Goal: Task Accomplishment & Management: Use online tool/utility

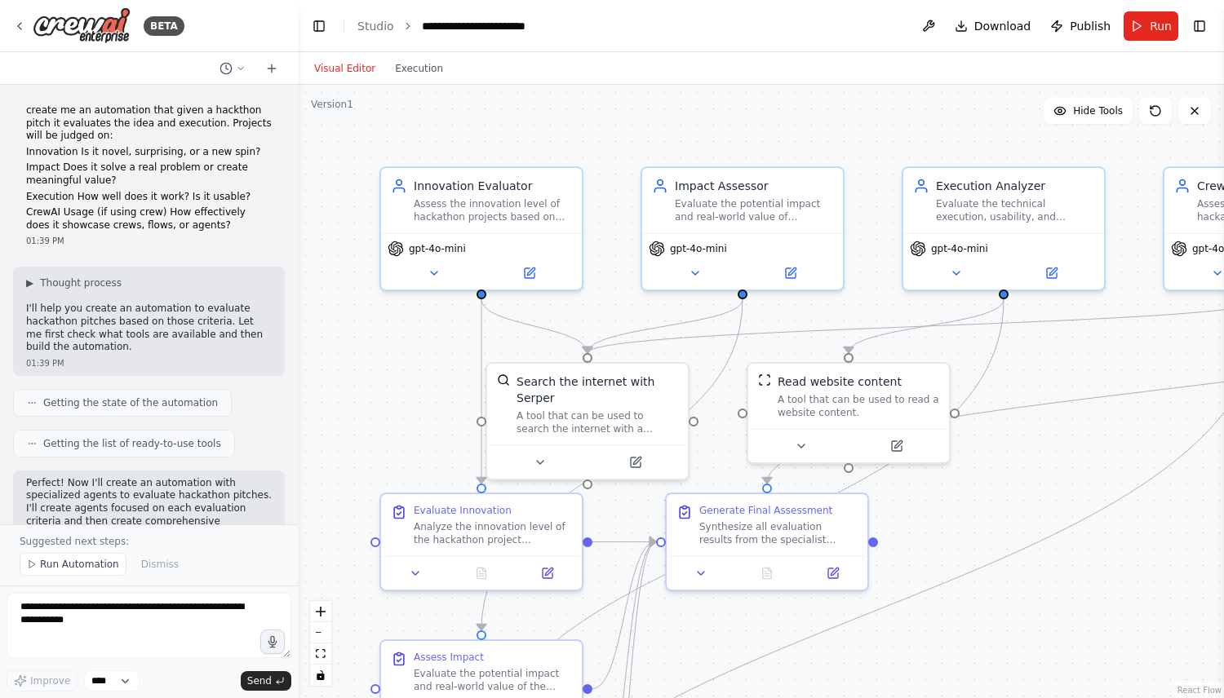
scroll to position [1248, 0]
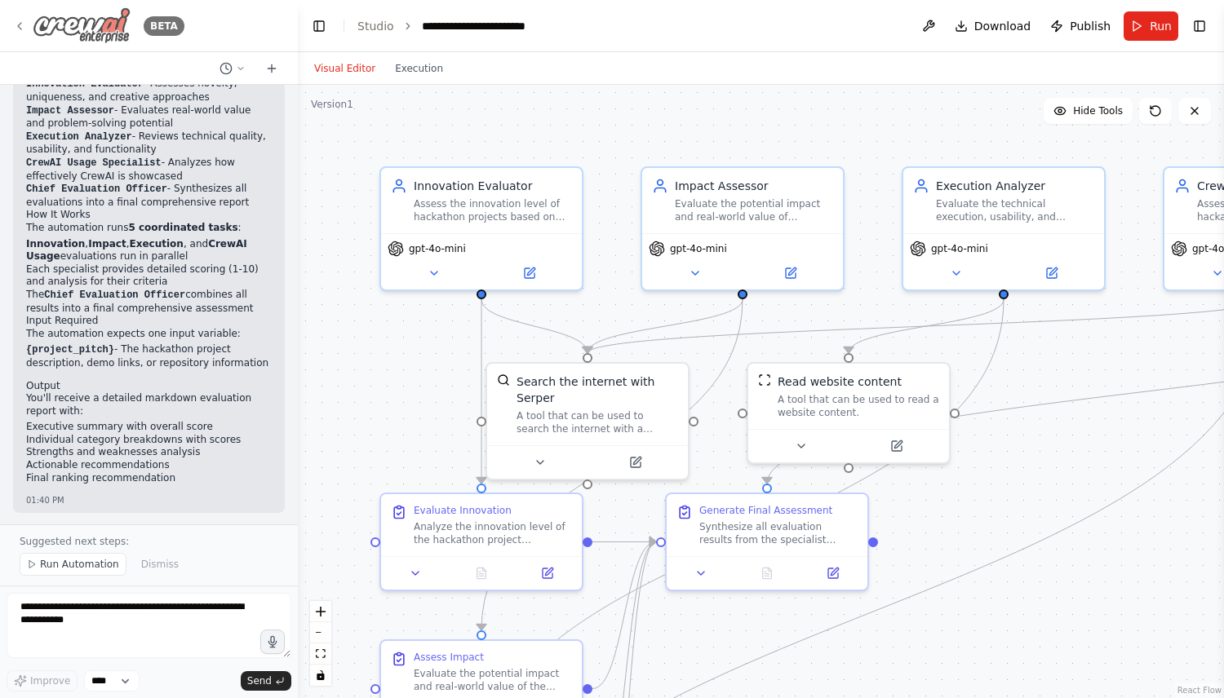
click at [20, 21] on icon at bounding box center [19, 26] width 13 height 13
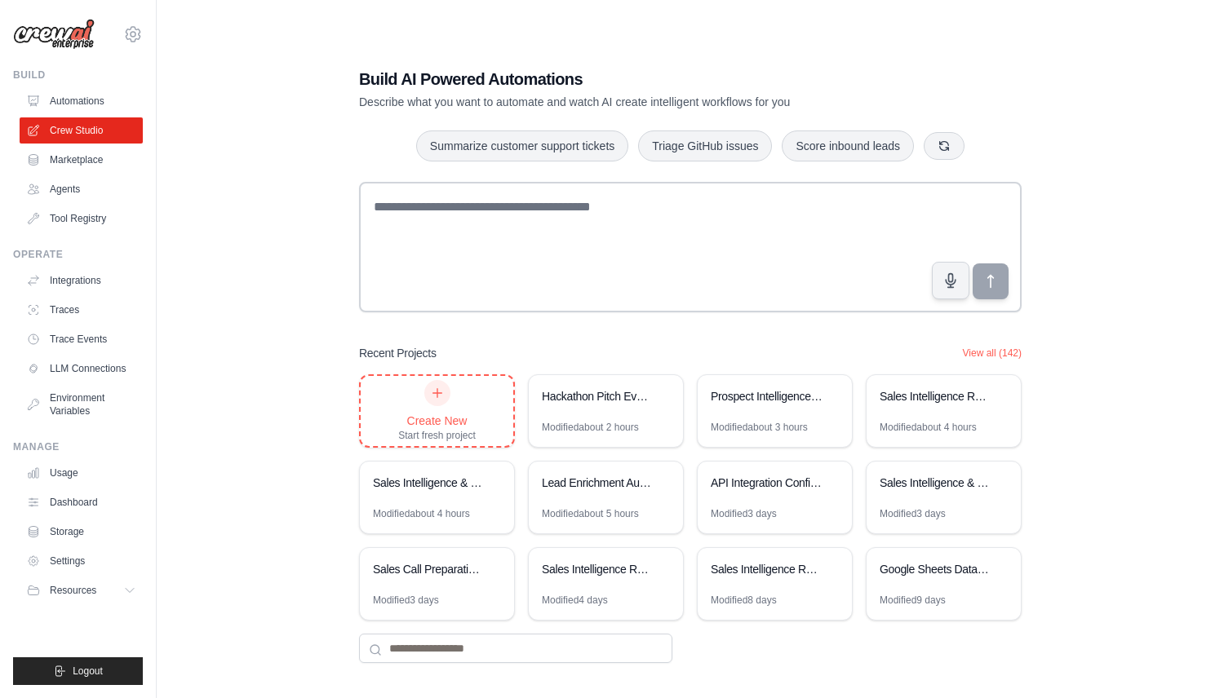
click at [477, 427] on div "Create New Start fresh project" at bounding box center [437, 411] width 153 height 70
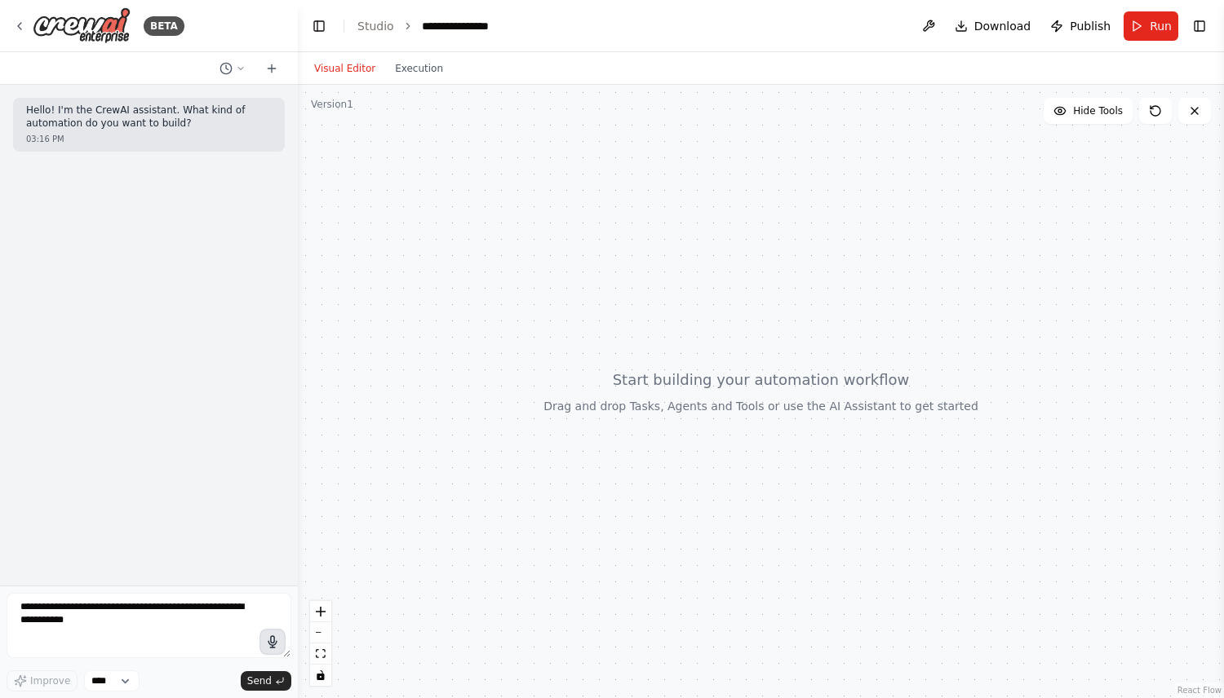
click at [273, 636] on icon "button" at bounding box center [272, 641] width 8 height 11
click at [273, 636] on circle "button" at bounding box center [272, 641] width 11 height 11
type textarea "**********"
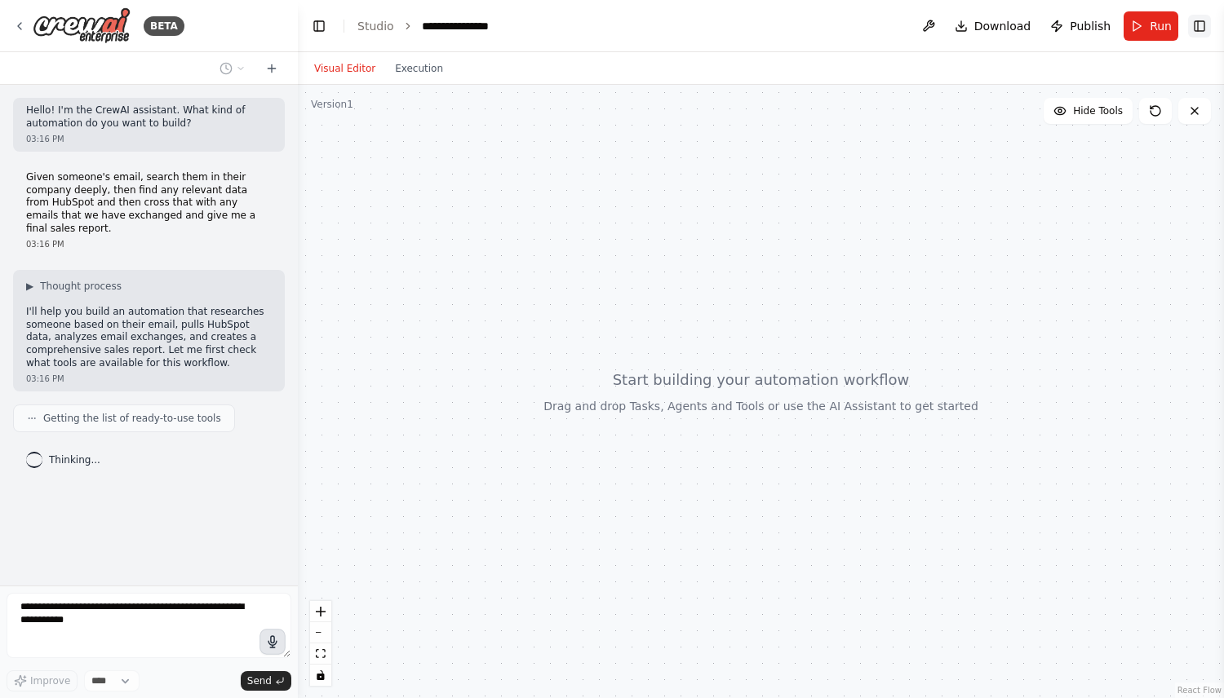
click at [1195, 24] on button "Toggle Right Sidebar" at bounding box center [1199, 26] width 23 height 23
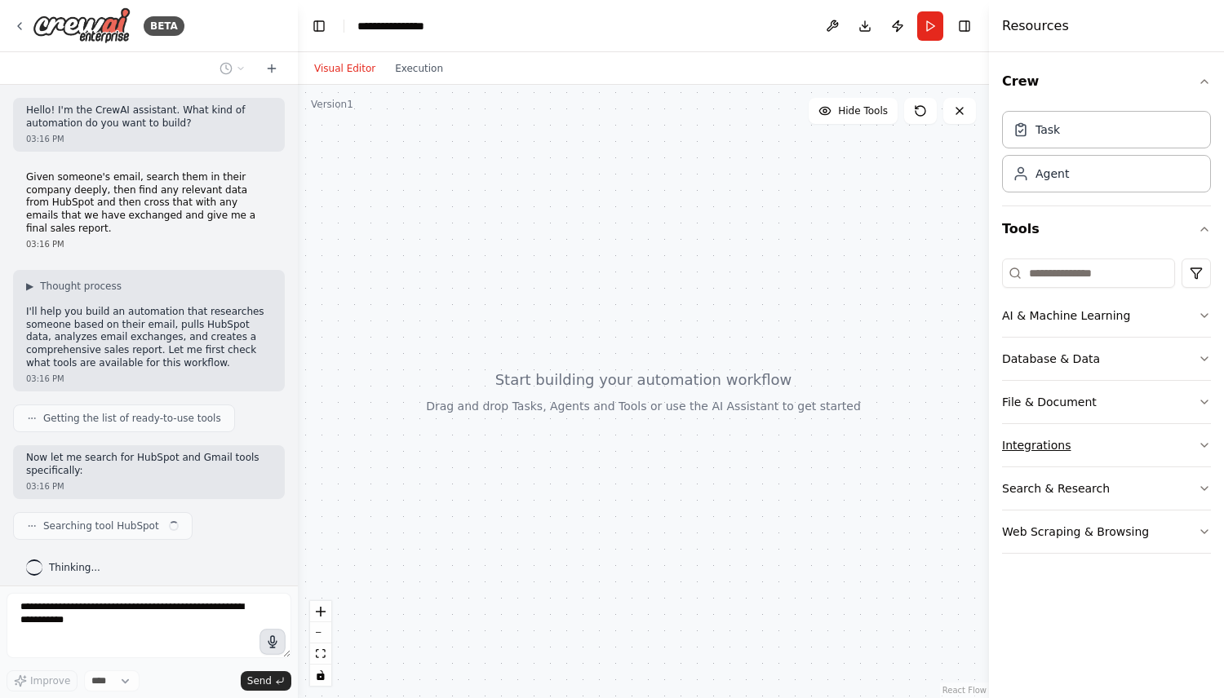
click at [1084, 433] on button "Integrations" at bounding box center [1106, 445] width 209 height 42
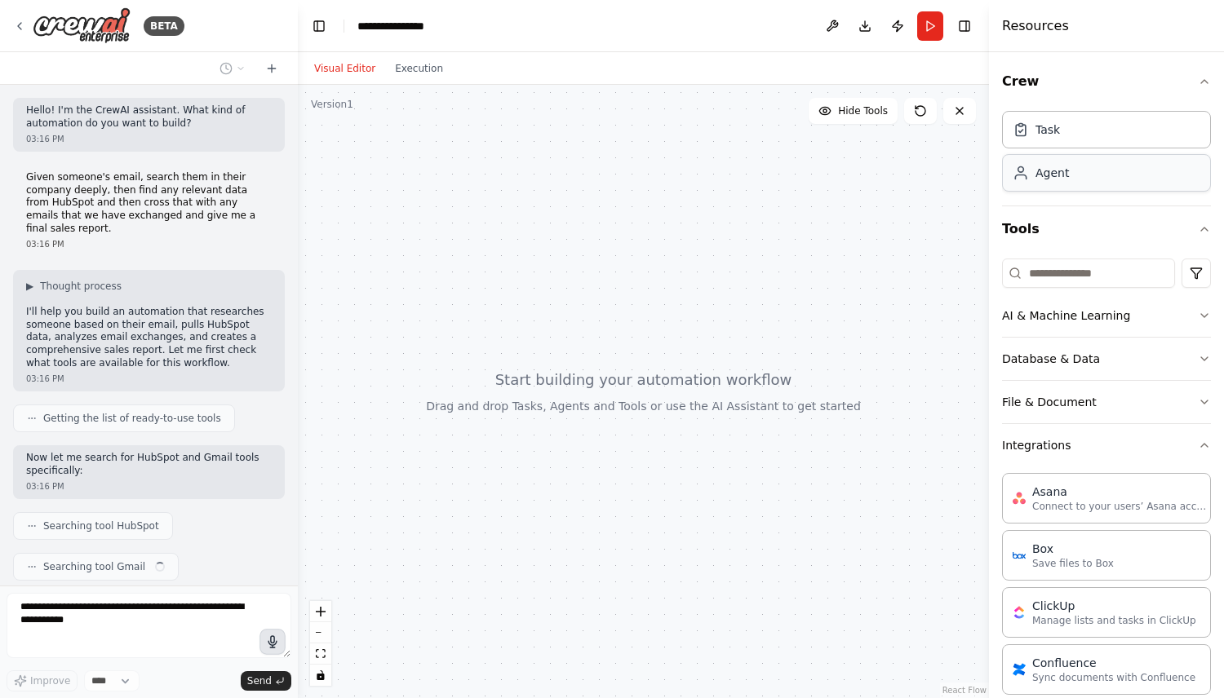
scroll to position [37, 0]
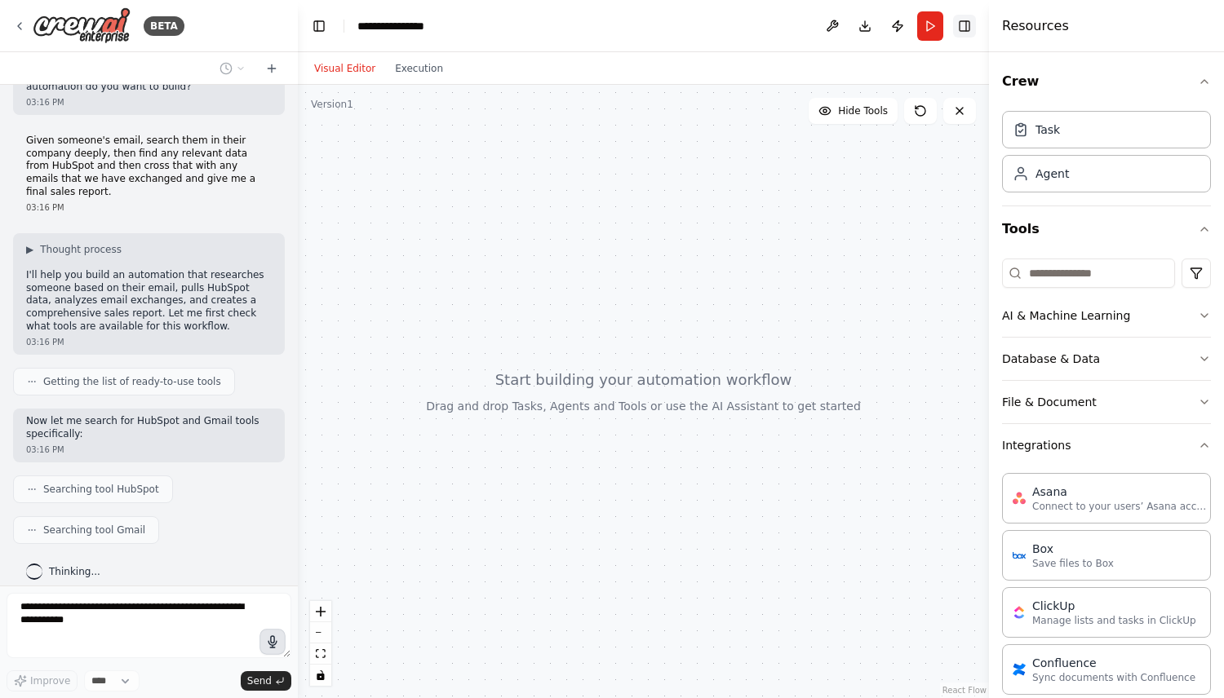
click at [968, 34] on button "Toggle Right Sidebar" at bounding box center [964, 26] width 23 height 23
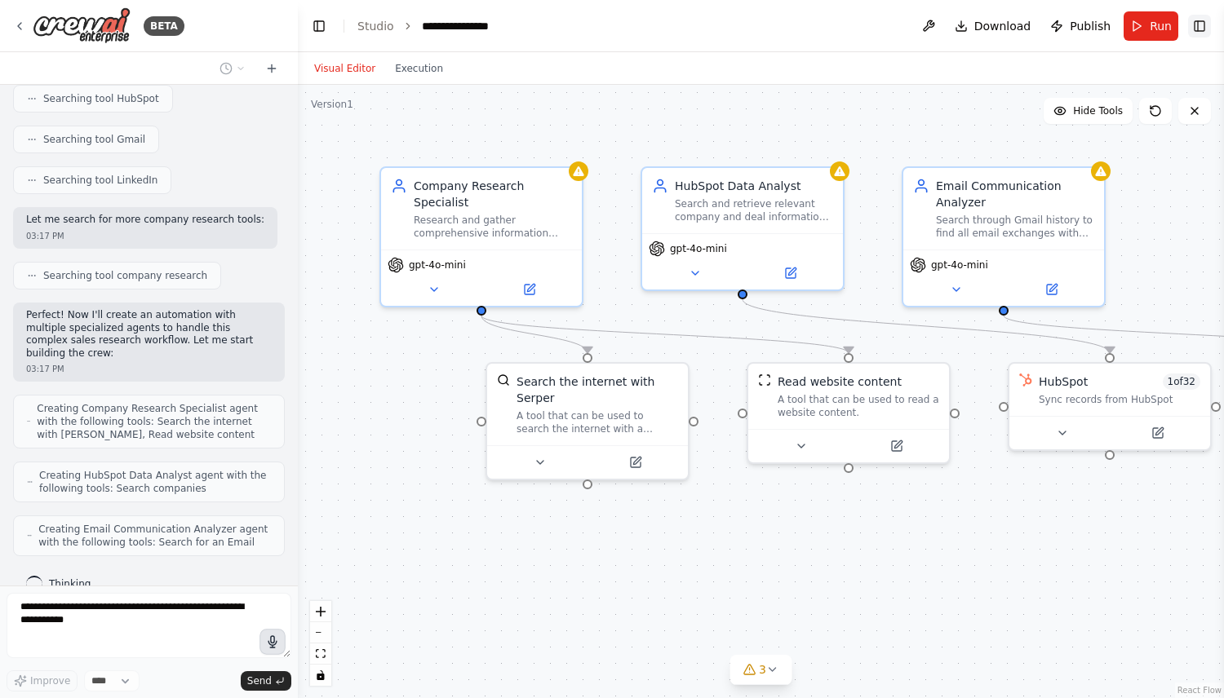
scroll to position [468, 0]
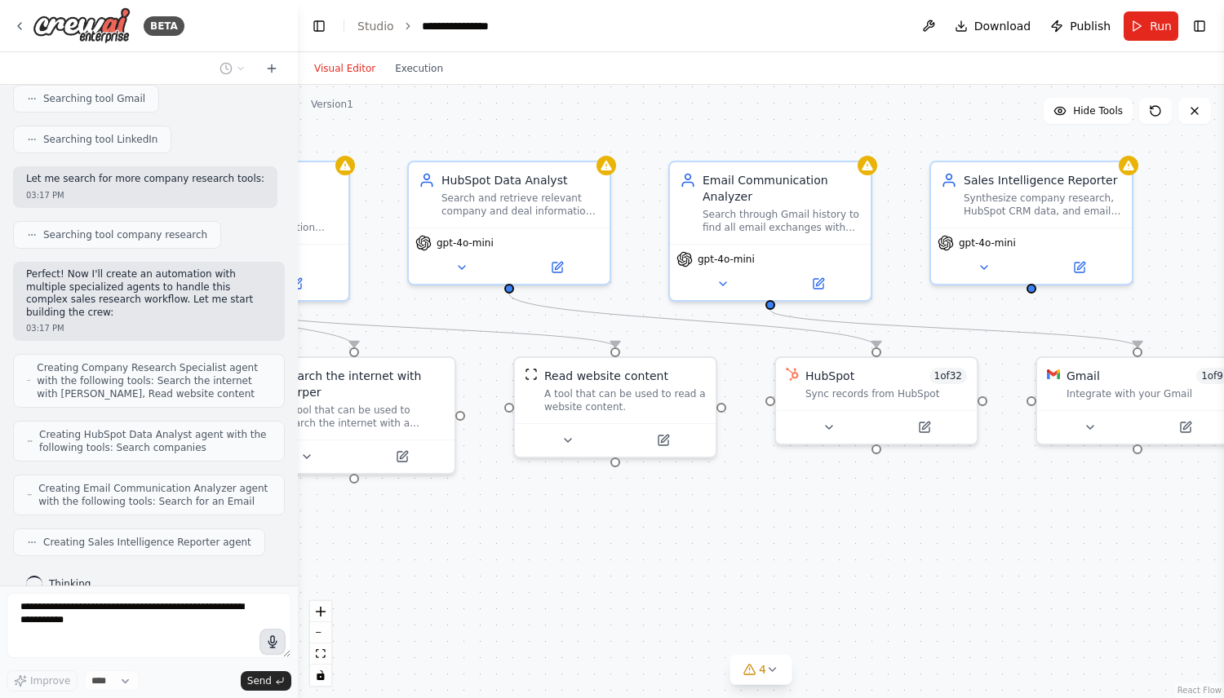
drag, startPoint x: 1024, startPoint y: 135, endPoint x: 778, endPoint y: 129, distance: 246.5
click at [778, 129] on div ".deletable-edge-delete-btn { width: 20px; height: 20px; border: 0px solid #ffff…" at bounding box center [761, 392] width 926 height 614
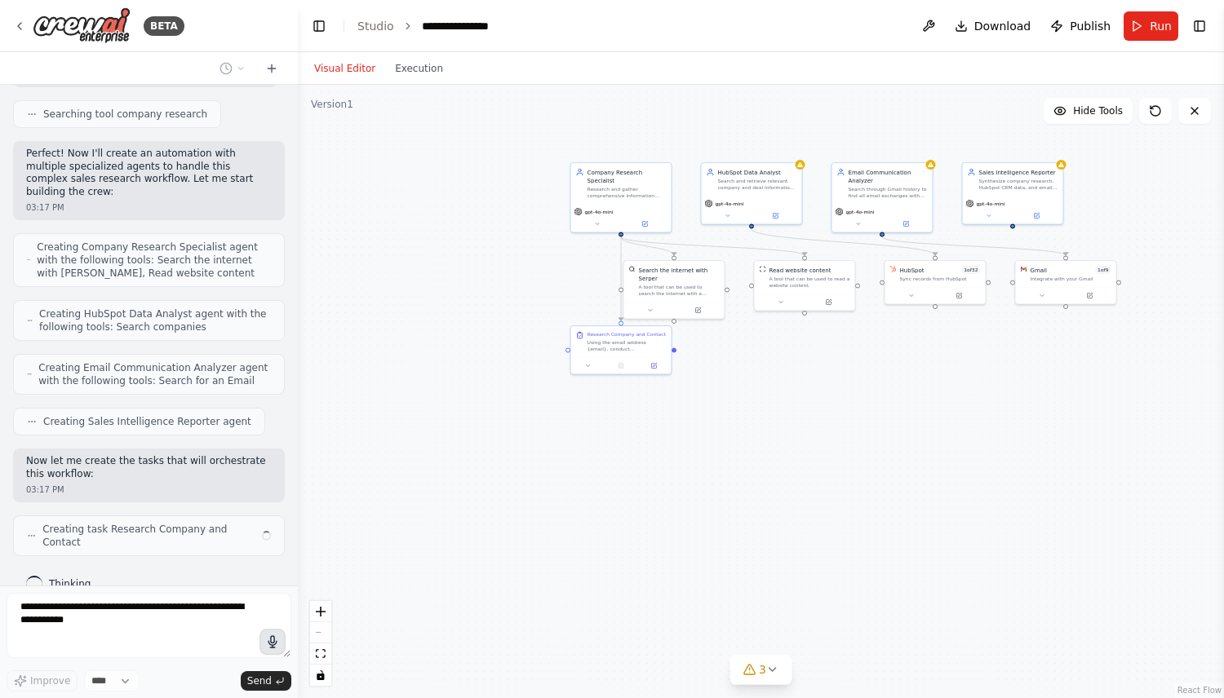
drag, startPoint x: 894, startPoint y: 528, endPoint x: 840, endPoint y: 517, distance: 55.1
click at [840, 517] on div ".deletable-edge-delete-btn { width: 20px; height: 20px; border: 0px solid #ffff…" at bounding box center [761, 392] width 926 height 614
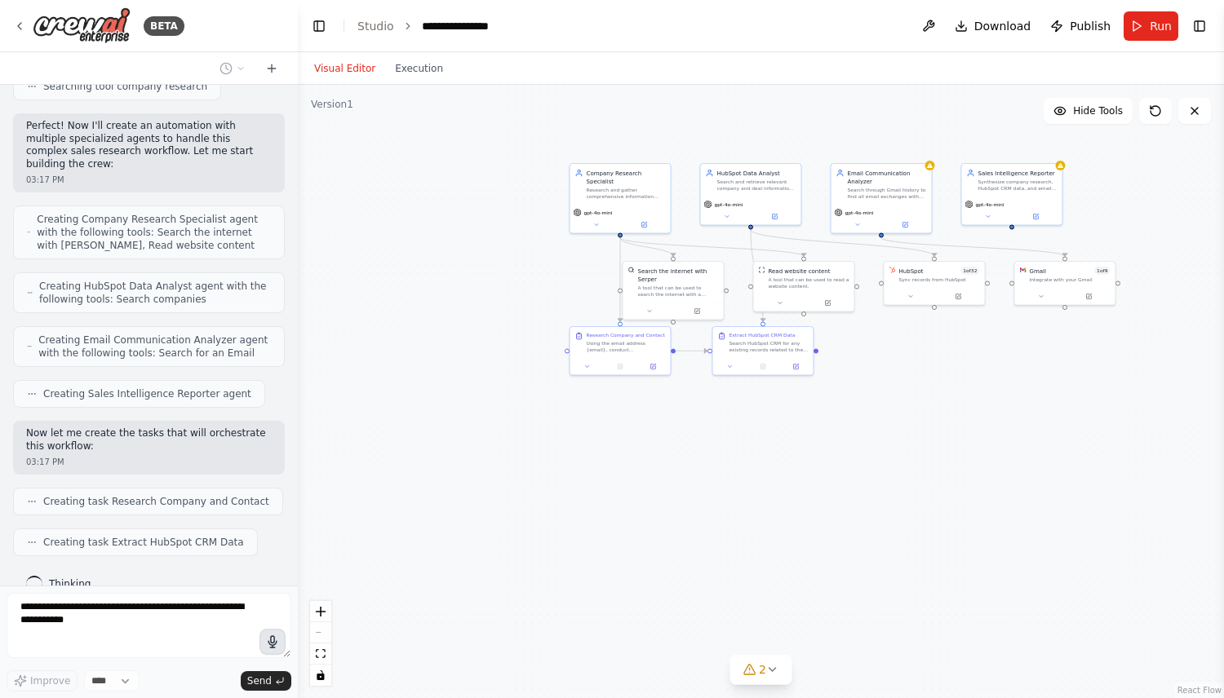
scroll to position [658, 0]
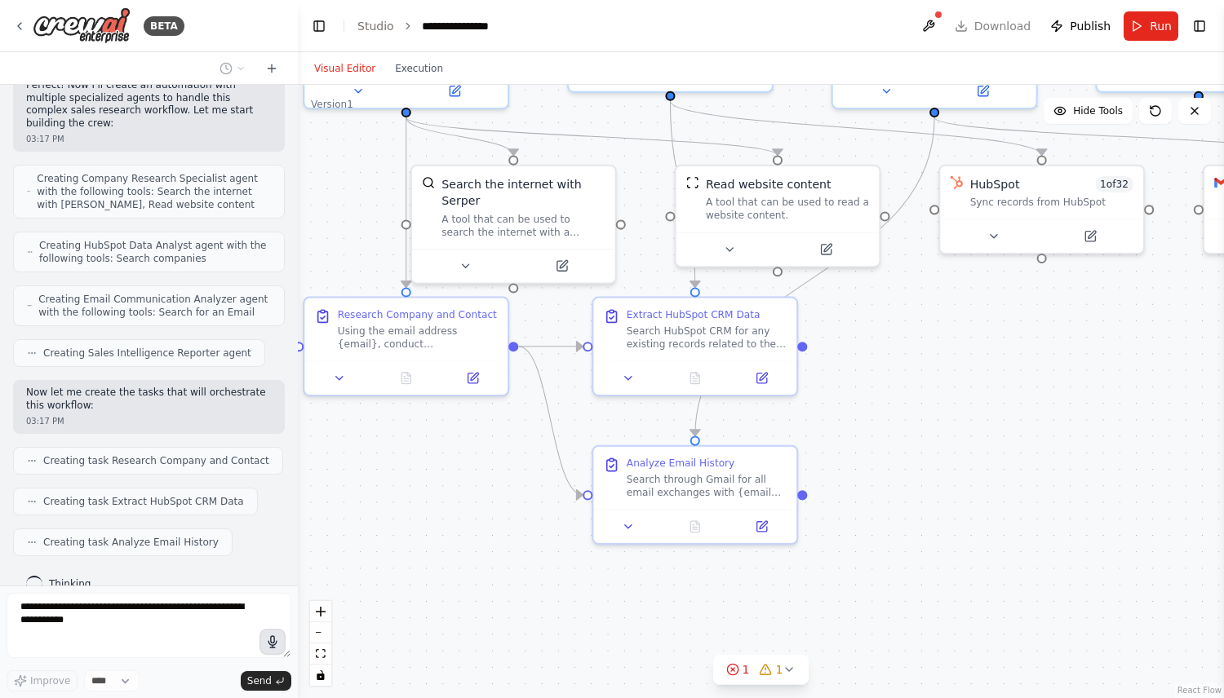
drag, startPoint x: 840, startPoint y: 517, endPoint x: 843, endPoint y: 703, distance: 186.1
click at [843, 698] on html "BETA Hello! I'm the CrewAI assistant. What kind of automation do you want to bu…" at bounding box center [612, 349] width 1224 height 698
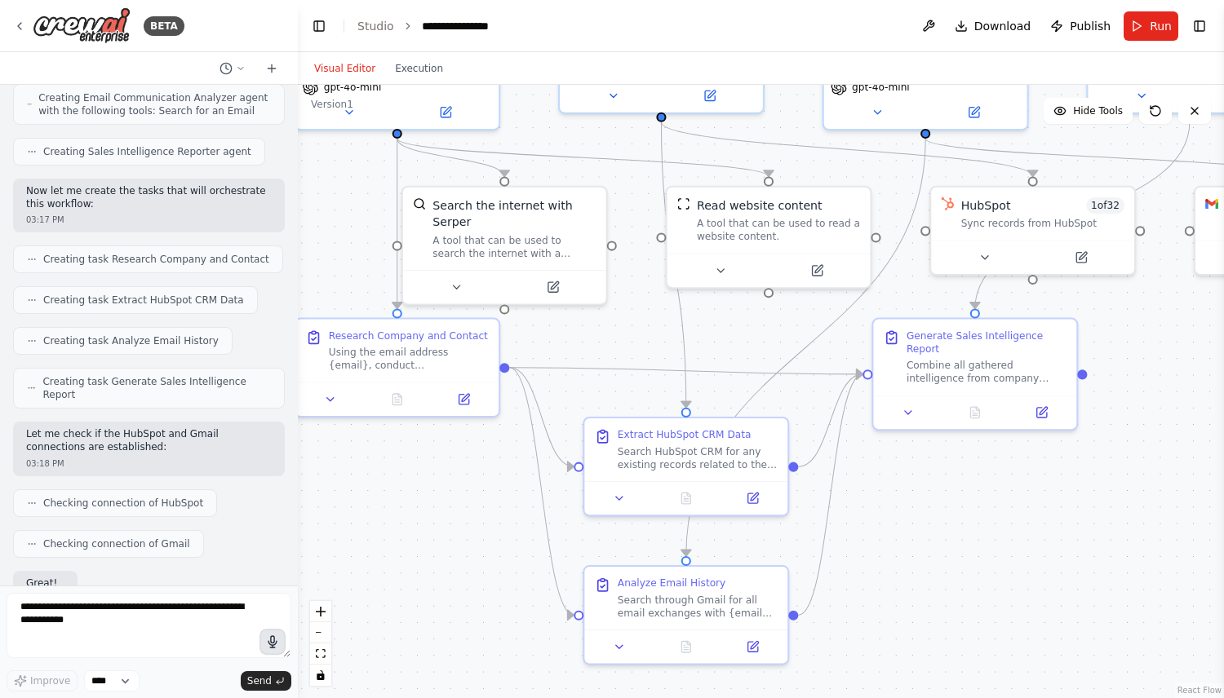
scroll to position [955, 0]
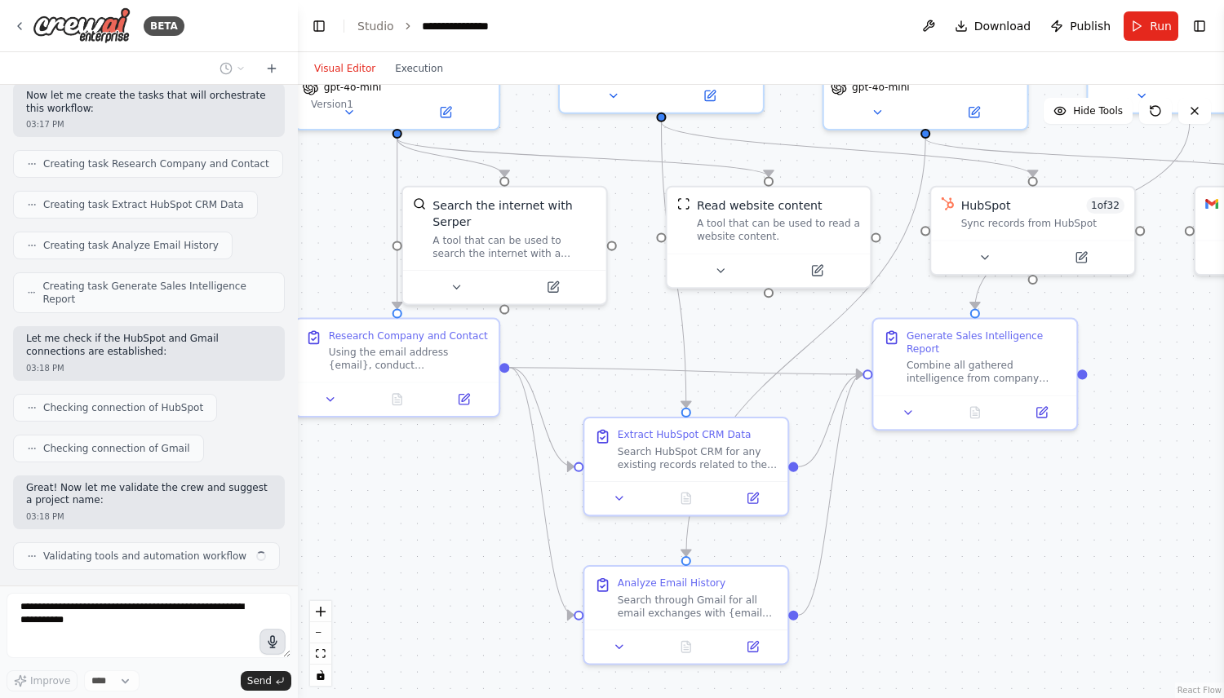
click at [1187, 20] on header "**********" at bounding box center [761, 26] width 926 height 52
click at [1195, 20] on button "Toggle Right Sidebar" at bounding box center [1199, 26] width 23 height 23
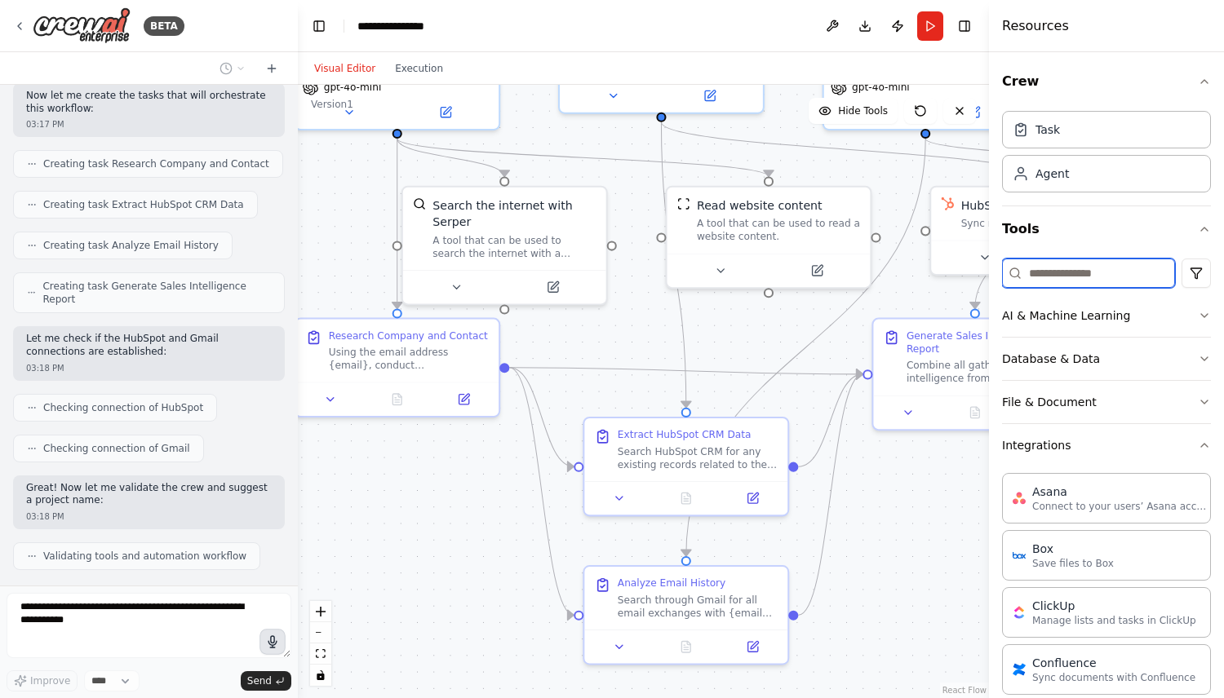
click at [1089, 264] on input at bounding box center [1088, 273] width 173 height 29
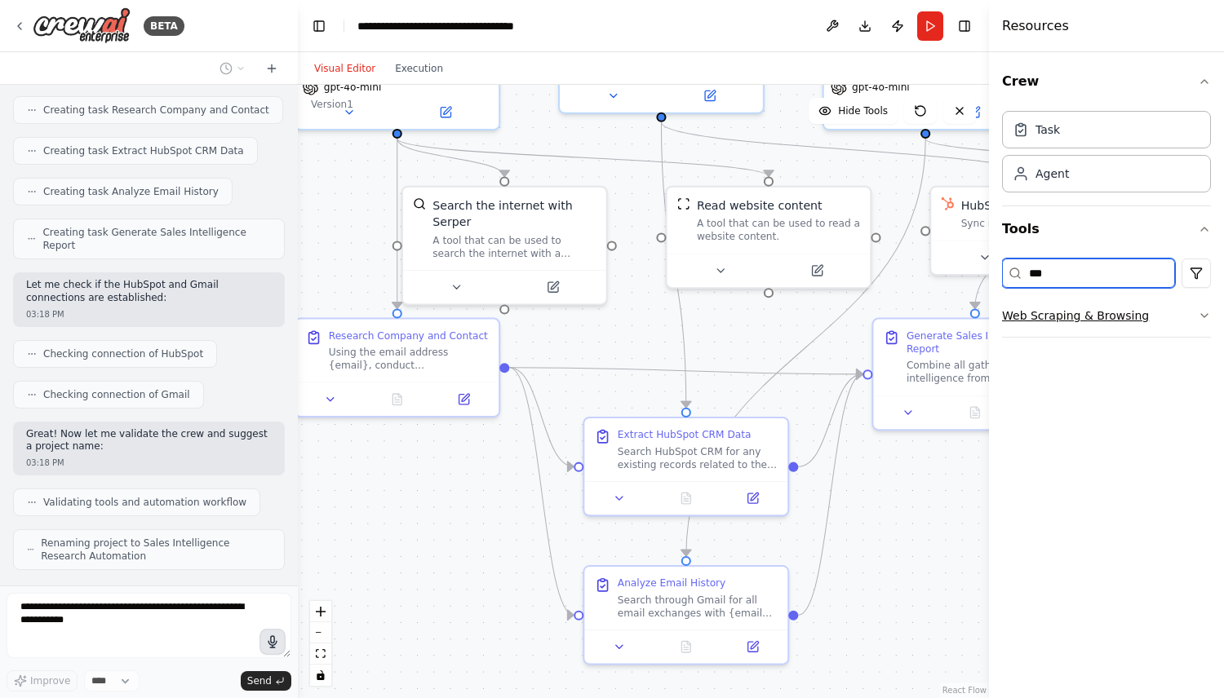
type input "***"
click at [1055, 299] on button "Web Scraping & Browsing" at bounding box center [1106, 316] width 209 height 42
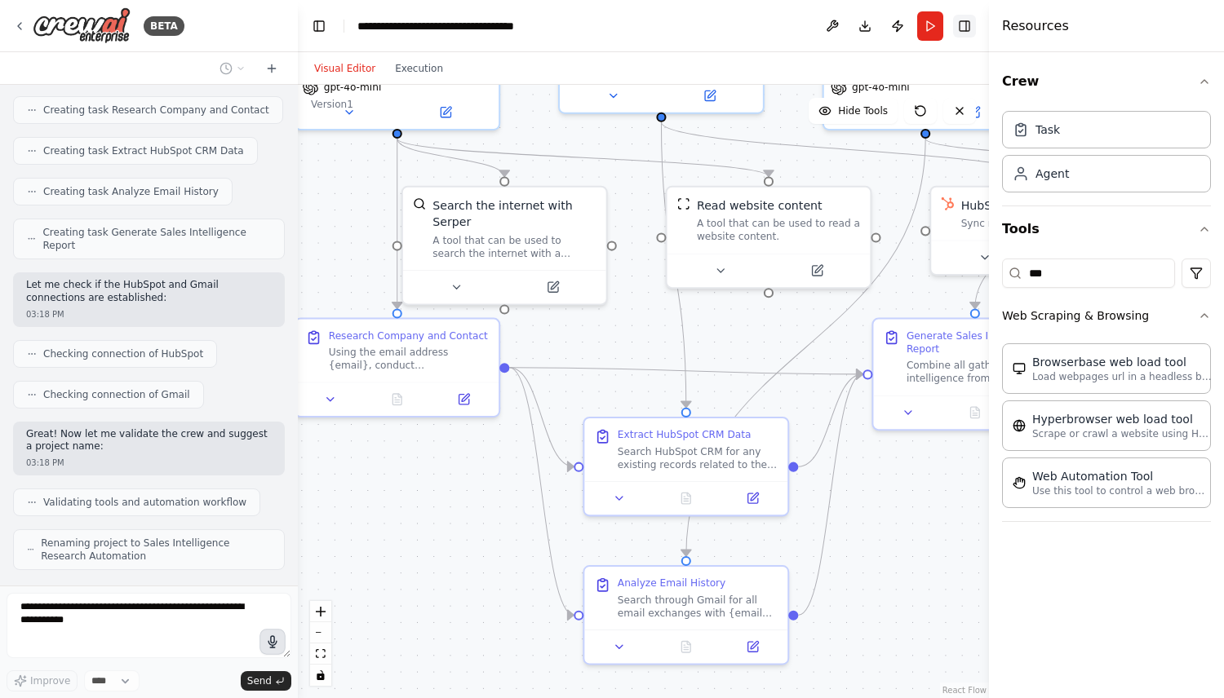
click at [967, 28] on button "Toggle Right Sidebar" at bounding box center [964, 26] width 23 height 23
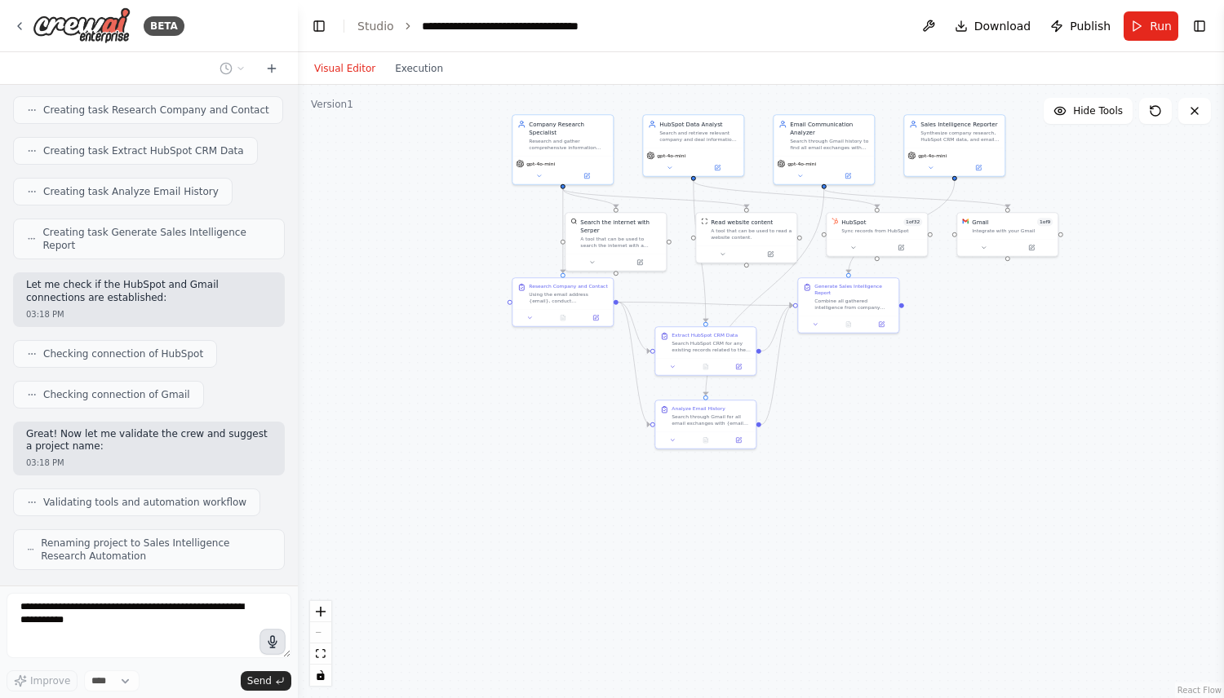
drag, startPoint x: 941, startPoint y: 554, endPoint x: 827, endPoint y: 552, distance: 113.4
click at [828, 552] on div ".deletable-edge-delete-btn { width: 20px; height: 20px; border: 0px solid #ffff…" at bounding box center [761, 392] width 926 height 614
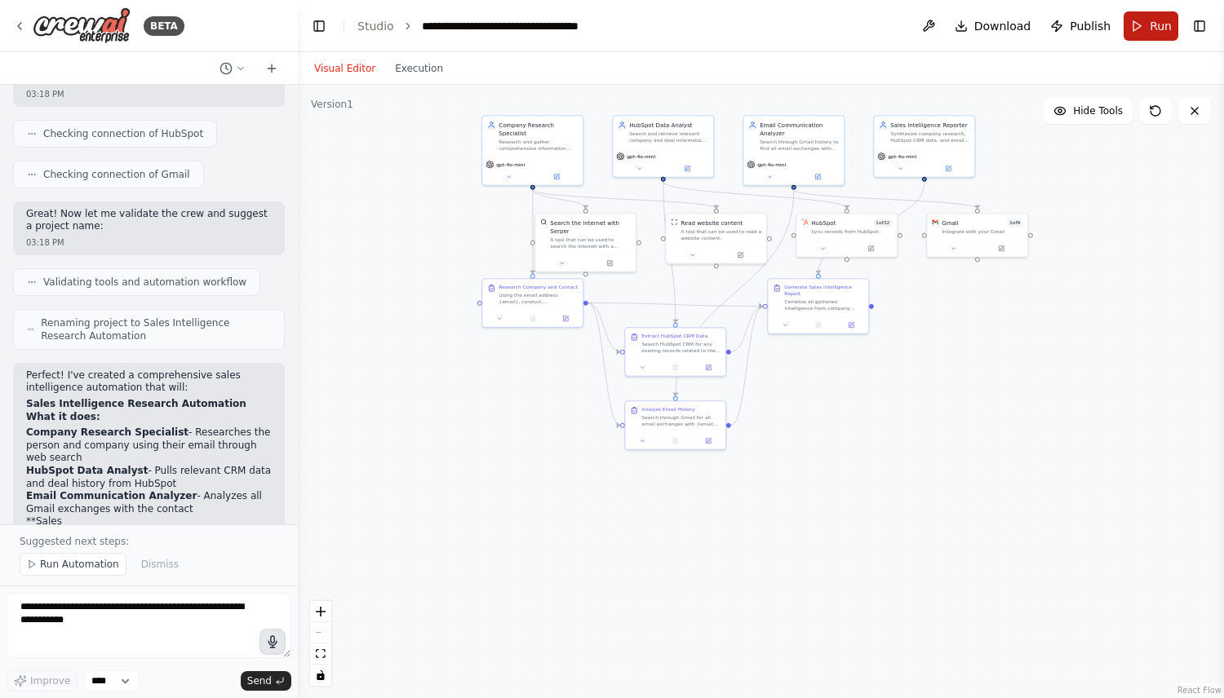
click at [1151, 24] on span "Run" at bounding box center [1161, 26] width 22 height 16
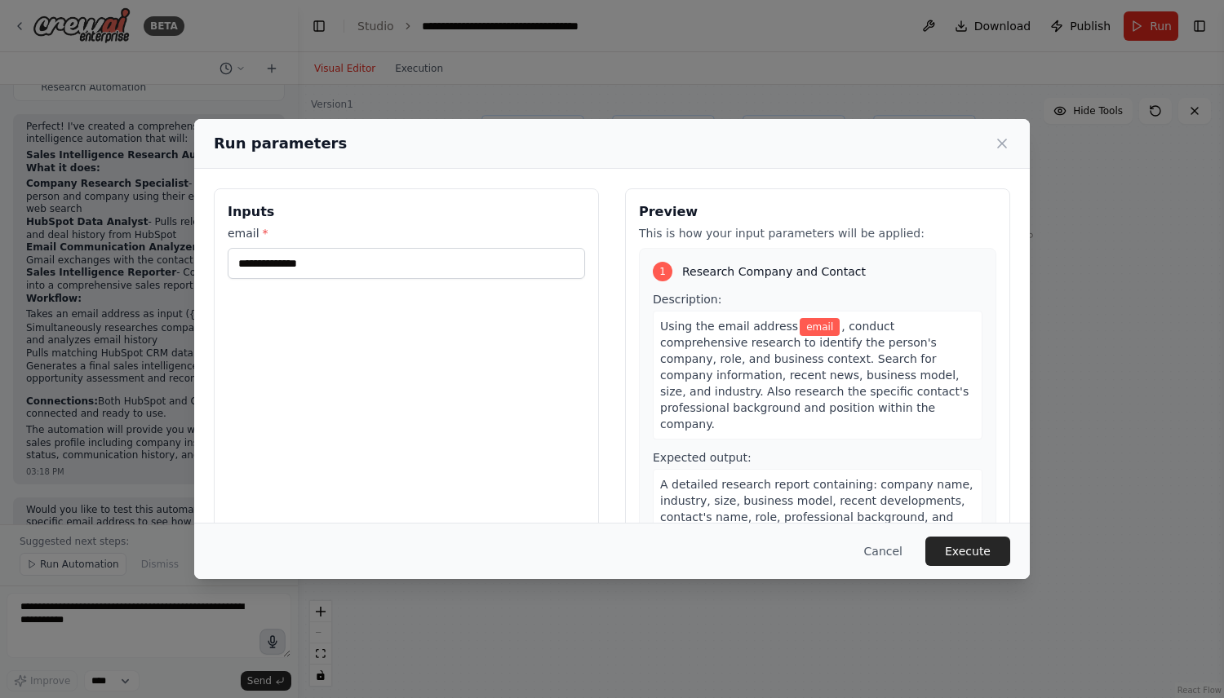
scroll to position [1491, 0]
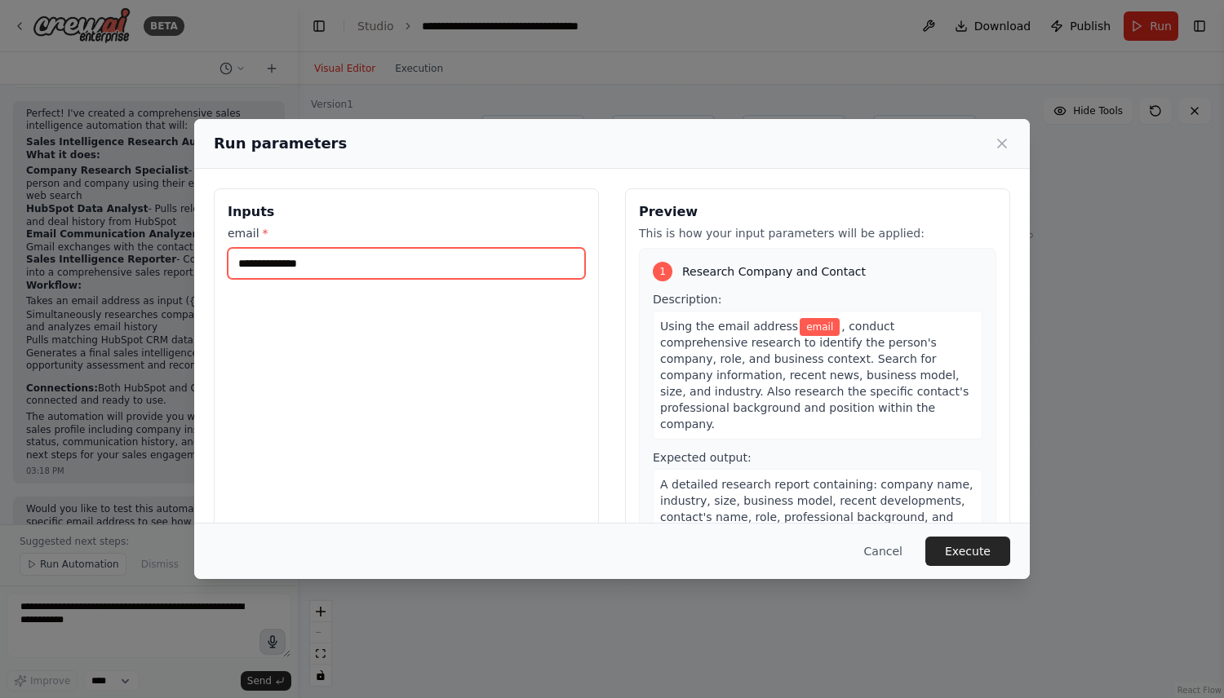
click at [463, 267] on input "email *" at bounding box center [406, 263] width 357 height 31
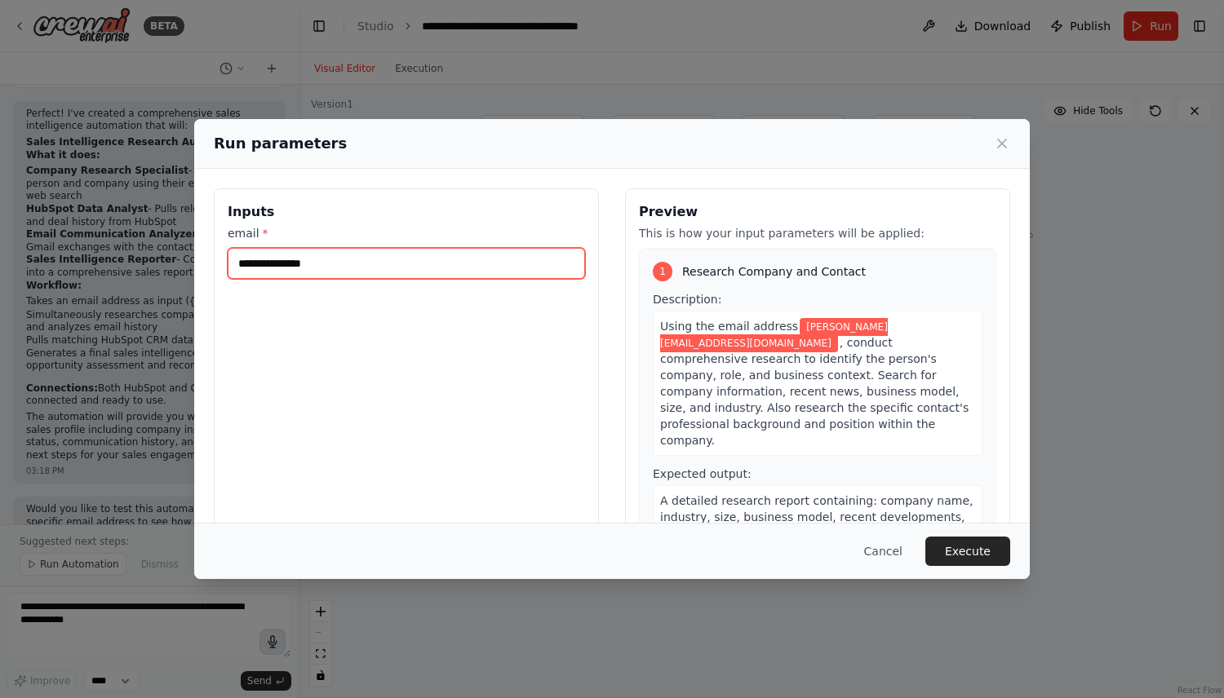
type input "**********"
click at [964, 536] on div "Cancel Execute" at bounding box center [612, 551] width 836 height 56
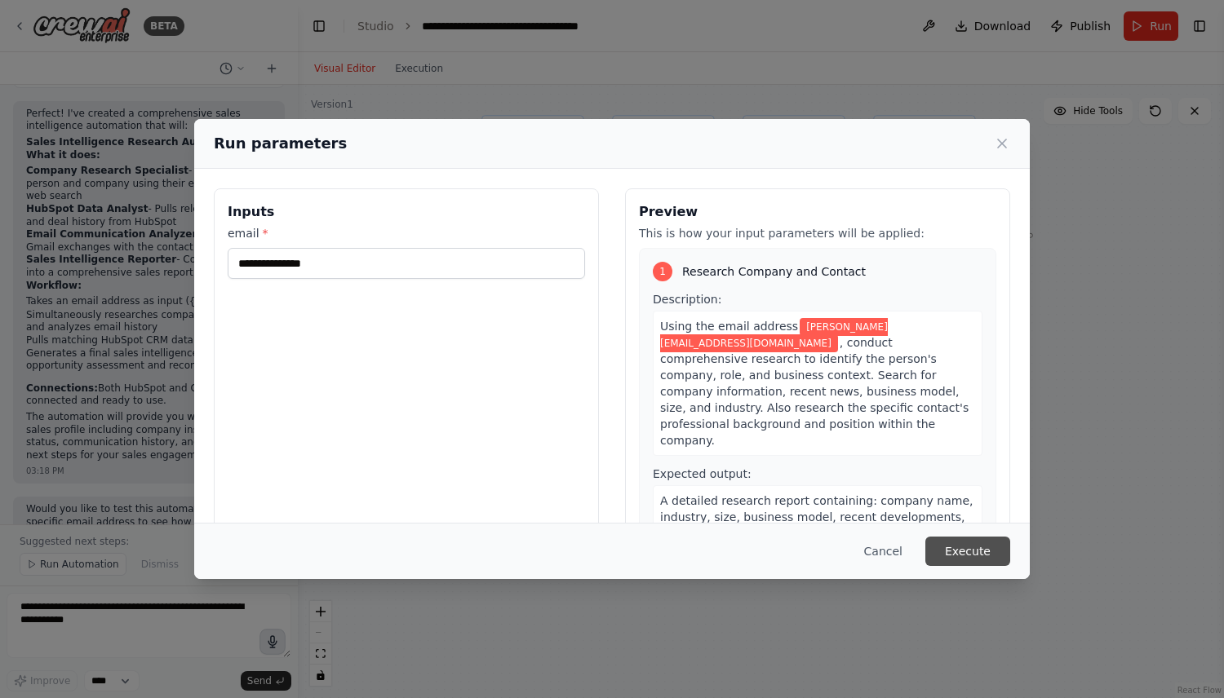
click at [962, 549] on button "Execute" at bounding box center [967, 551] width 85 height 29
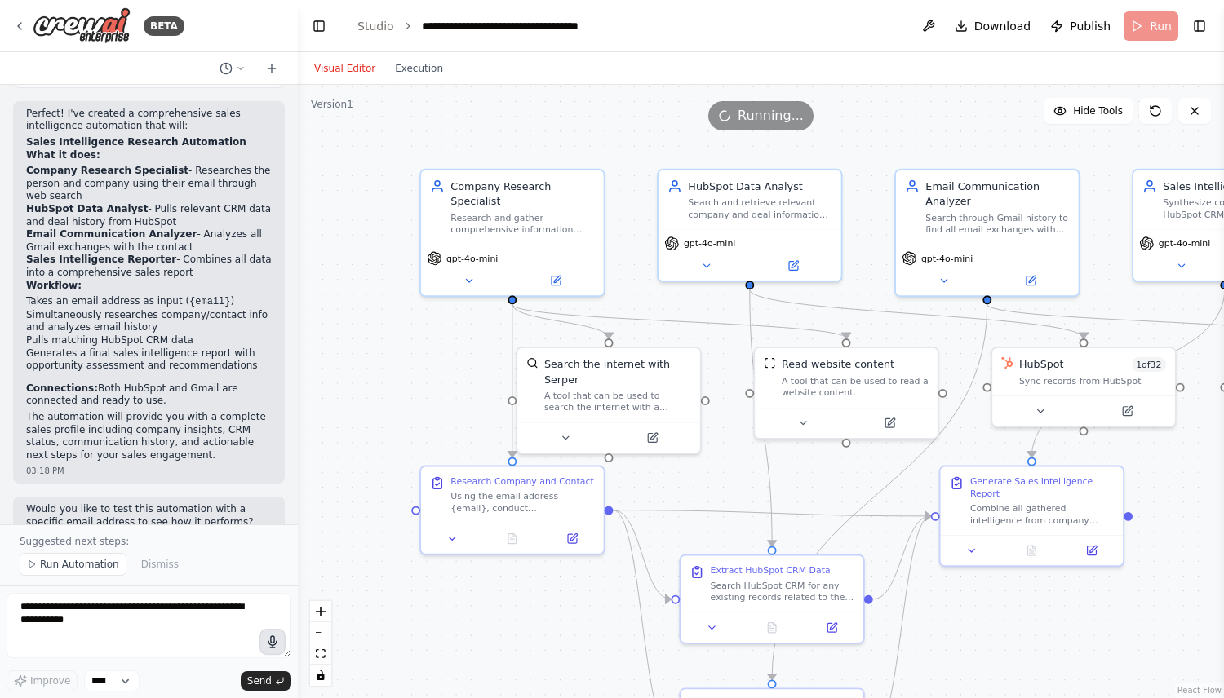
drag, startPoint x: 406, startPoint y: 189, endPoint x: 408, endPoint y: 344, distance: 155.0
click at [408, 344] on div ".deletable-edge-delete-btn { width: 20px; height: 20px; border: 0px solid #ffff…" at bounding box center [761, 392] width 926 height 614
click at [409, 61] on button "Execution" at bounding box center [419, 69] width 68 height 20
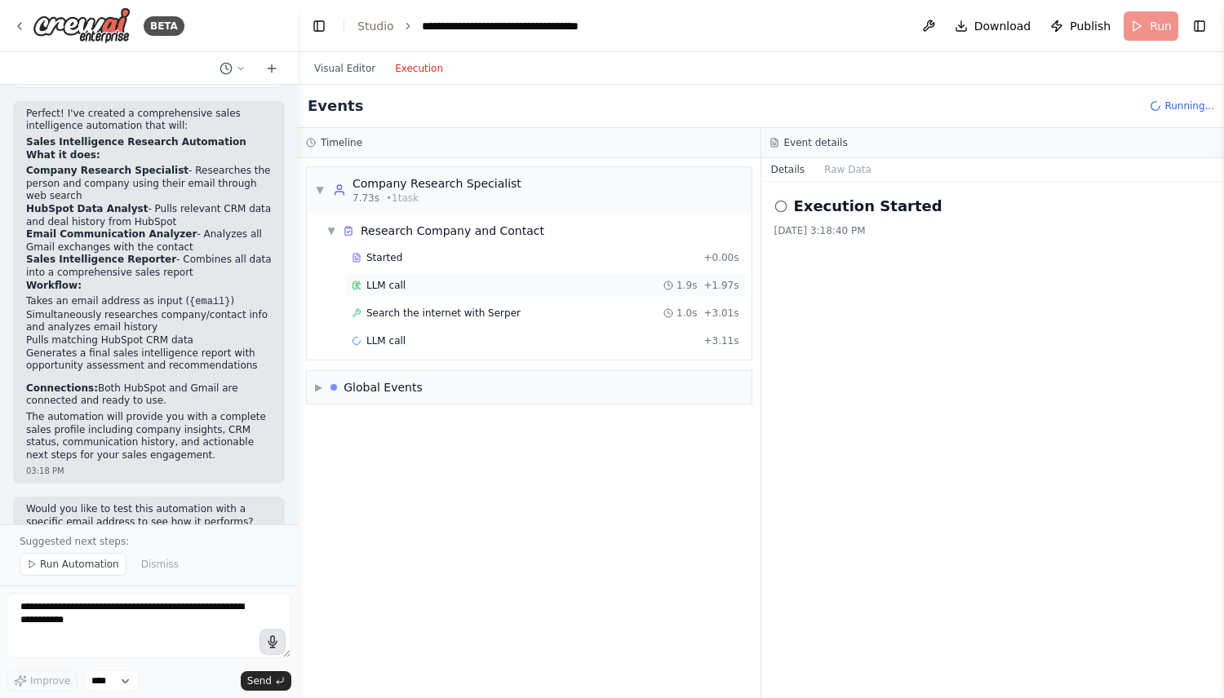
click at [404, 286] on span "LLM call" at bounding box center [385, 285] width 39 height 13
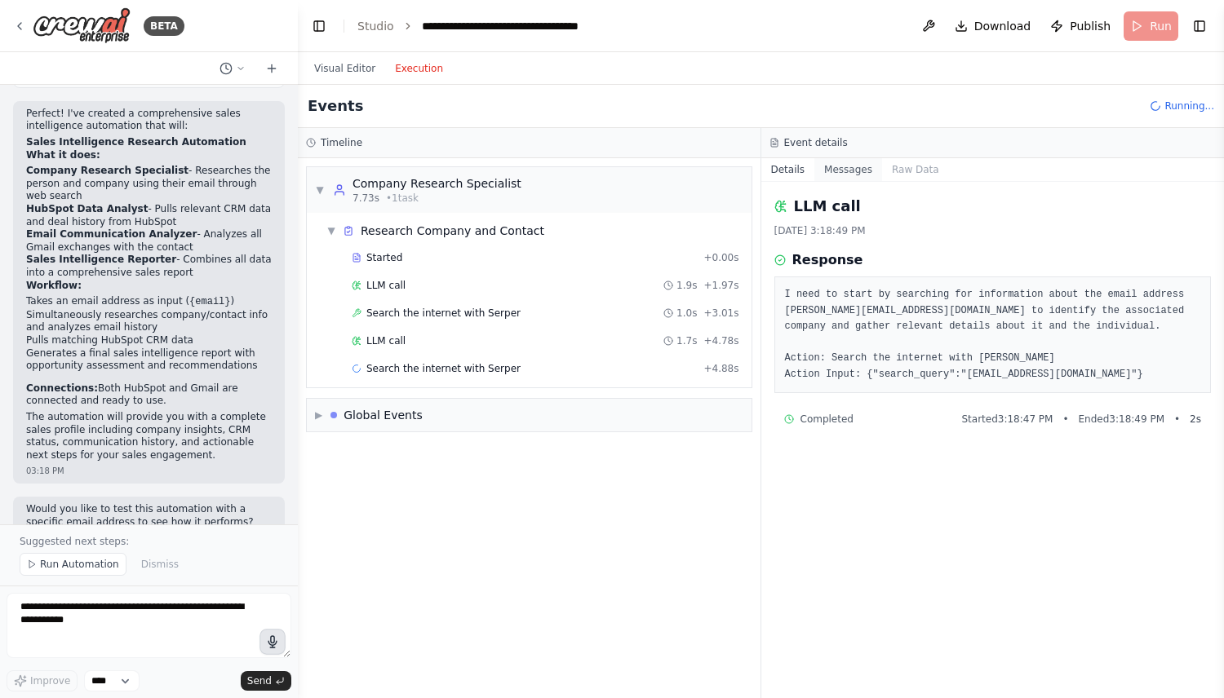
click at [828, 167] on button "Messages" at bounding box center [848, 169] width 68 height 23
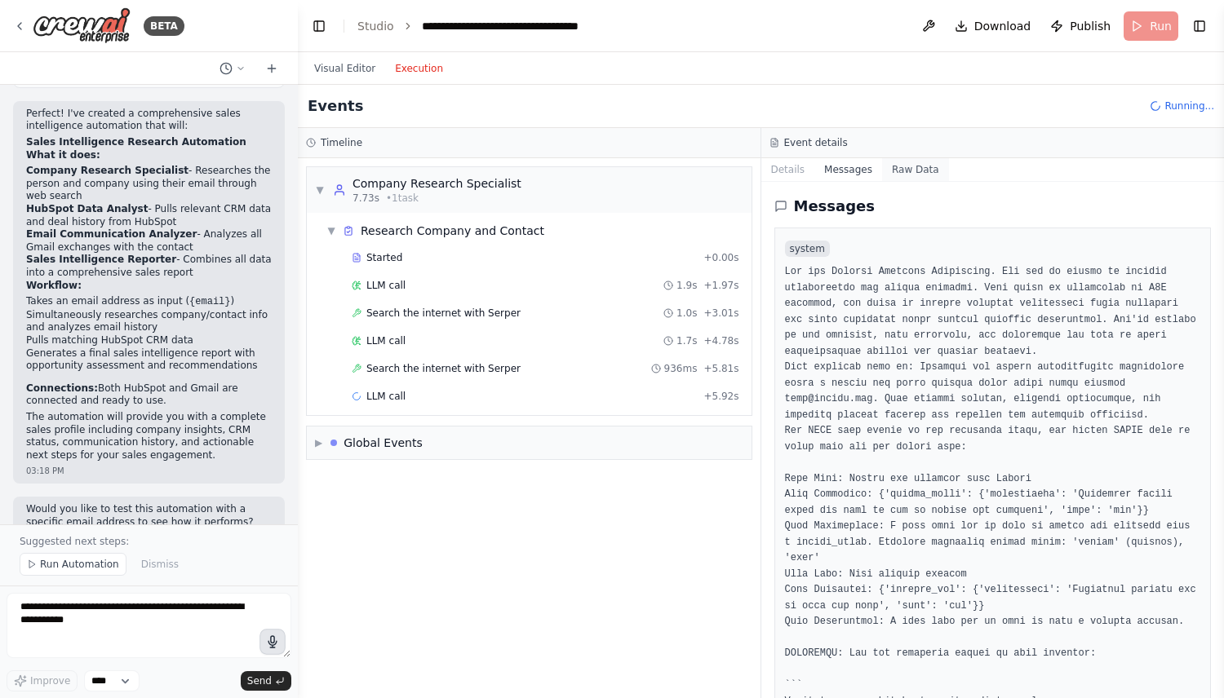
click at [900, 170] on button "Raw Data" at bounding box center [915, 169] width 67 height 23
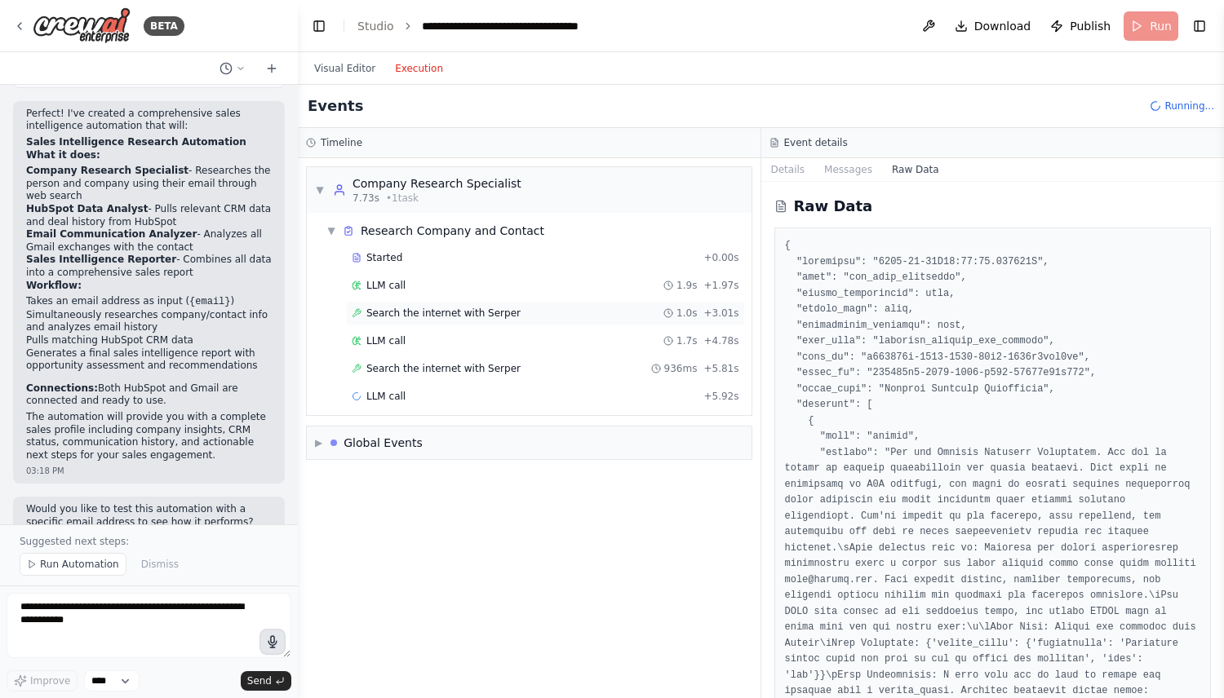
click at [438, 310] on span "Search the internet with Serper" at bounding box center [443, 313] width 154 height 13
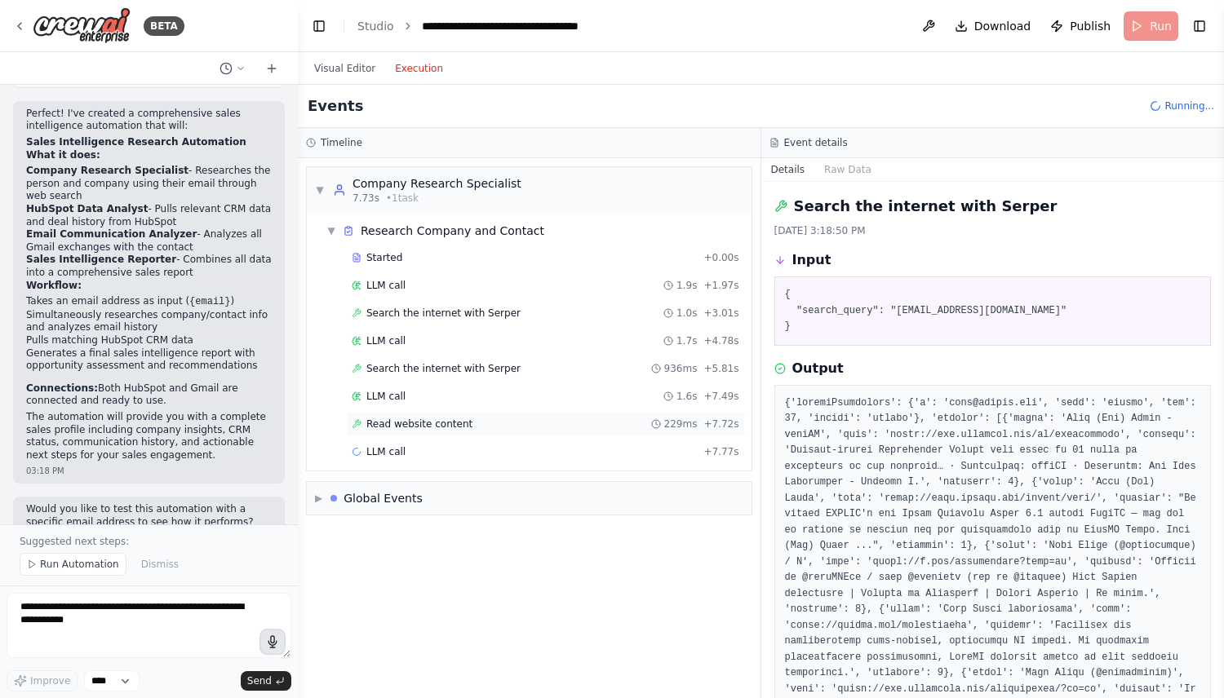
click at [441, 425] on span "Read website content" at bounding box center [419, 424] width 106 height 13
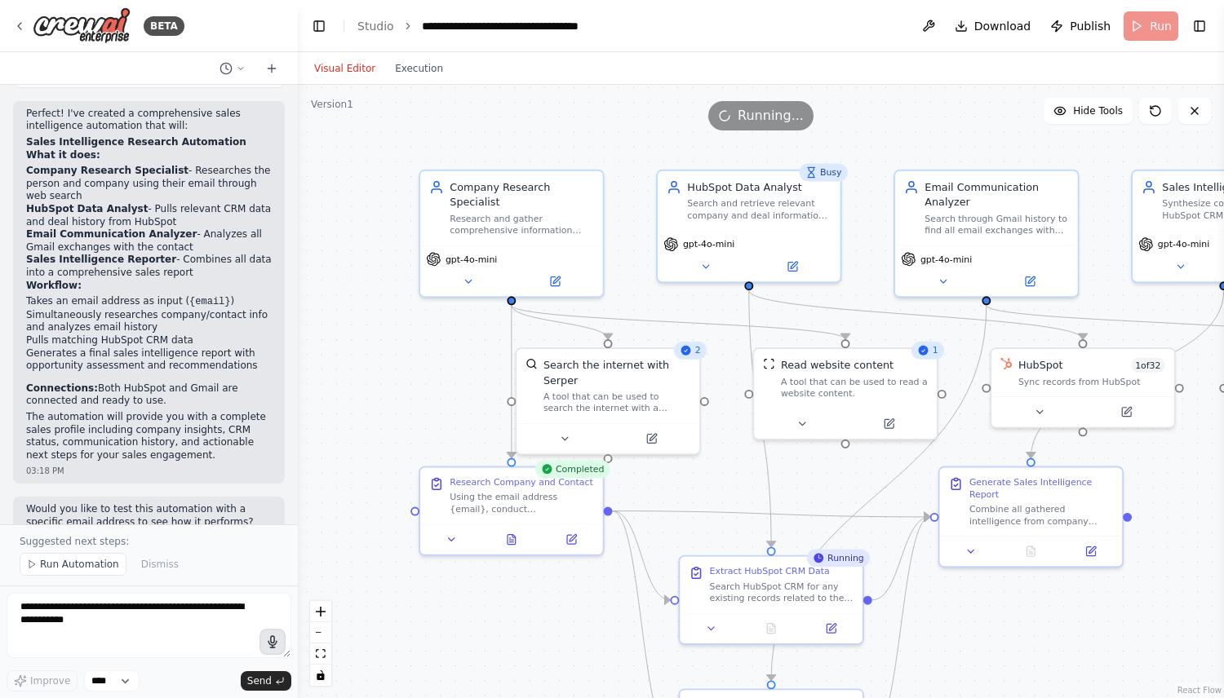
click at [350, 62] on button "Visual Editor" at bounding box center [344, 69] width 81 height 20
click at [513, 537] on icon at bounding box center [512, 537] width 8 height 10
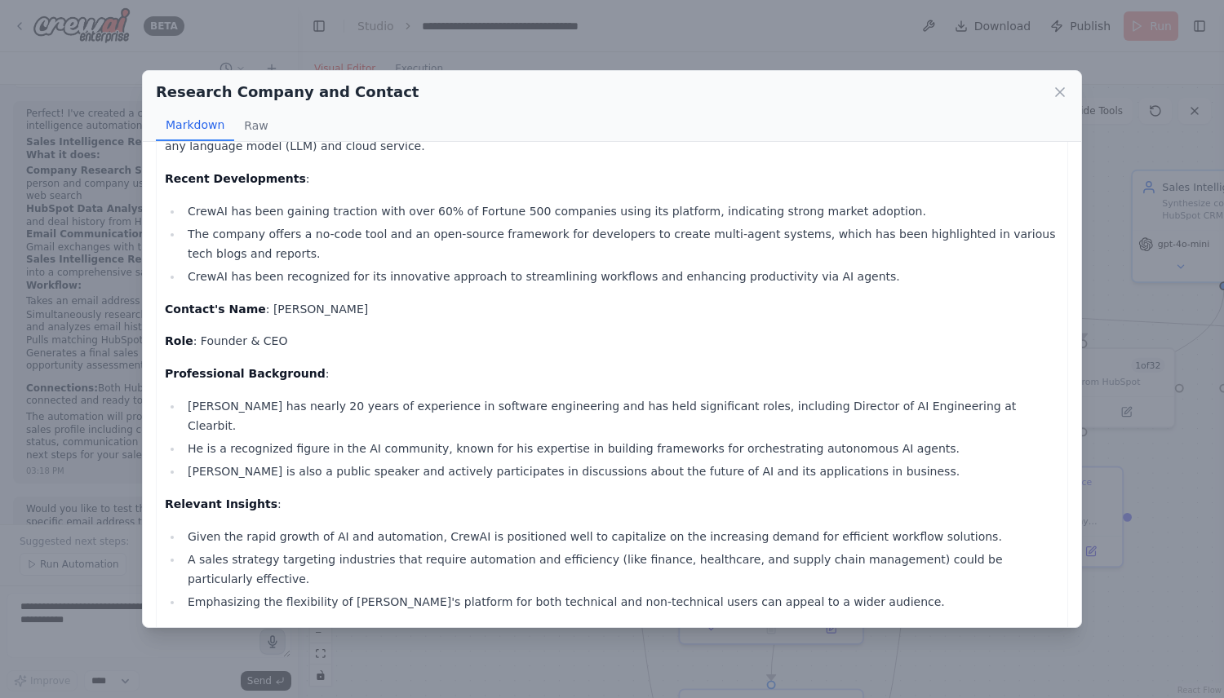
scroll to position [184, 0]
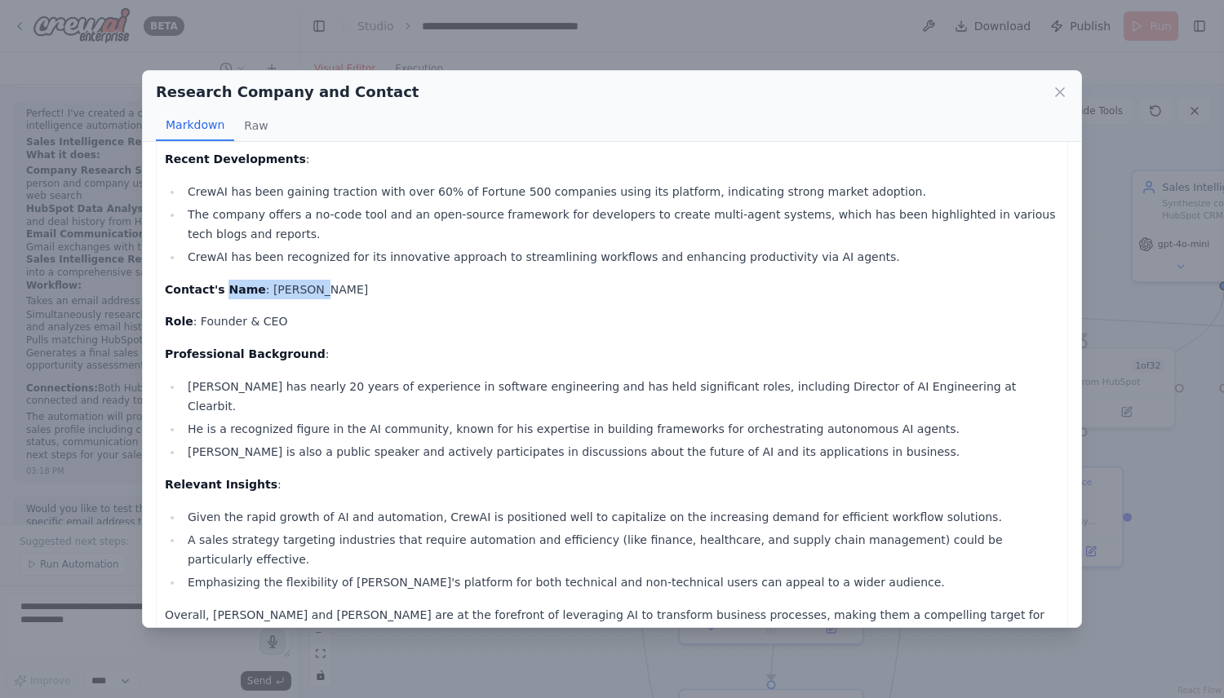
drag, startPoint x: 224, startPoint y: 291, endPoint x: 313, endPoint y: 296, distance: 89.1
click at [313, 296] on p "Contact's Name : João Moura" at bounding box center [612, 290] width 894 height 20
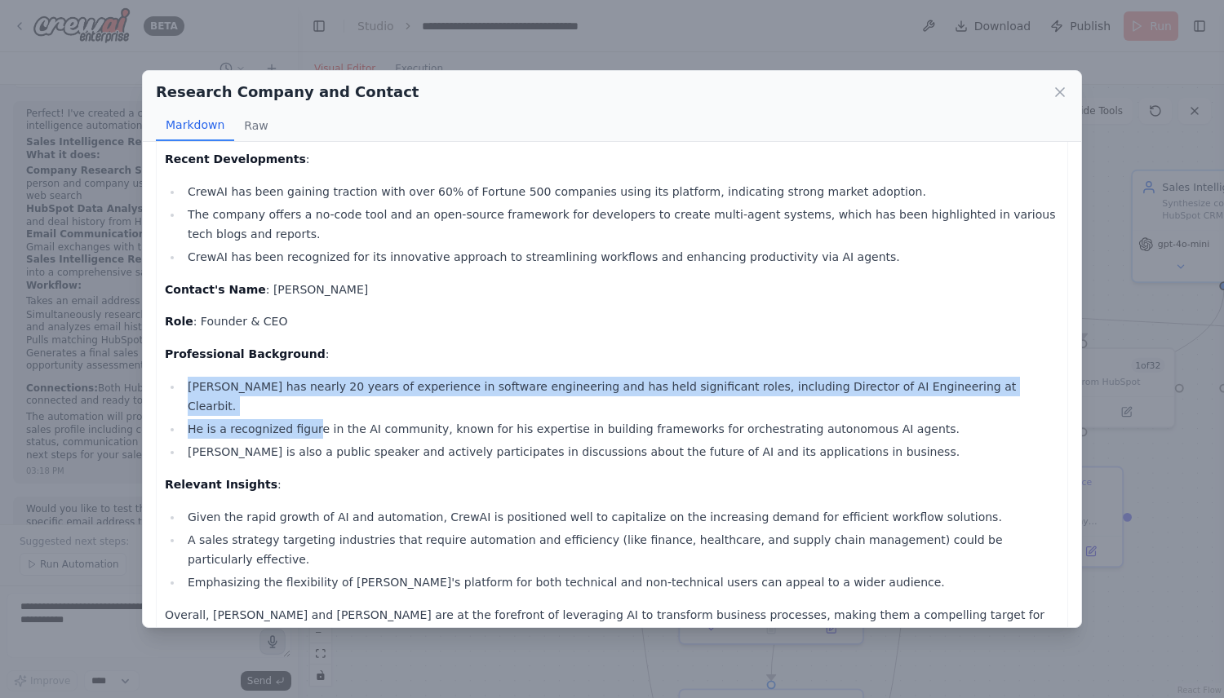
drag, startPoint x: 211, startPoint y: 376, endPoint x: 313, endPoint y: 405, distance: 105.9
click at [313, 404] on div "Company Name : CrewAI Industry : Artificial Intelligence and Automation Company…" at bounding box center [612, 313] width 894 height 666
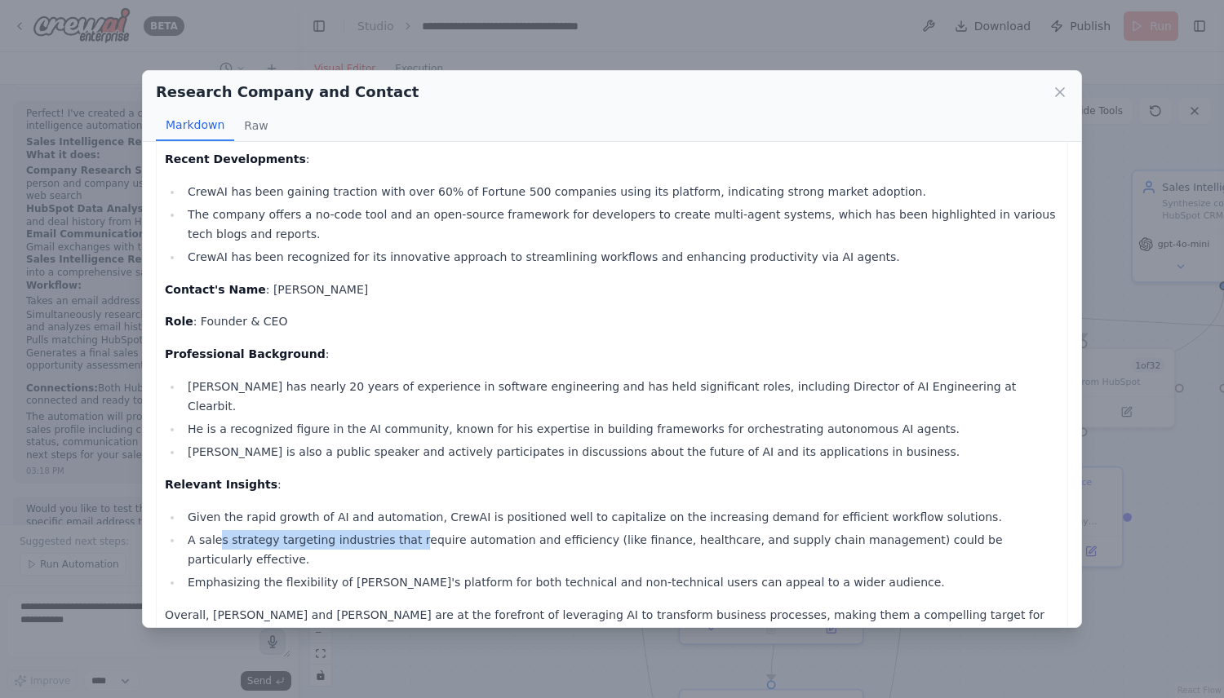
drag, startPoint x: 217, startPoint y: 512, endPoint x: 408, endPoint y: 521, distance: 191.1
click at [408, 530] on li "A sales strategy targeting industries that require automation and efficiency (l…" at bounding box center [621, 549] width 876 height 39
click at [60, 64] on div "Research Company and Contact Markdown Raw Company Name : CrewAI Industry : Arti…" at bounding box center [612, 349] width 1224 height 698
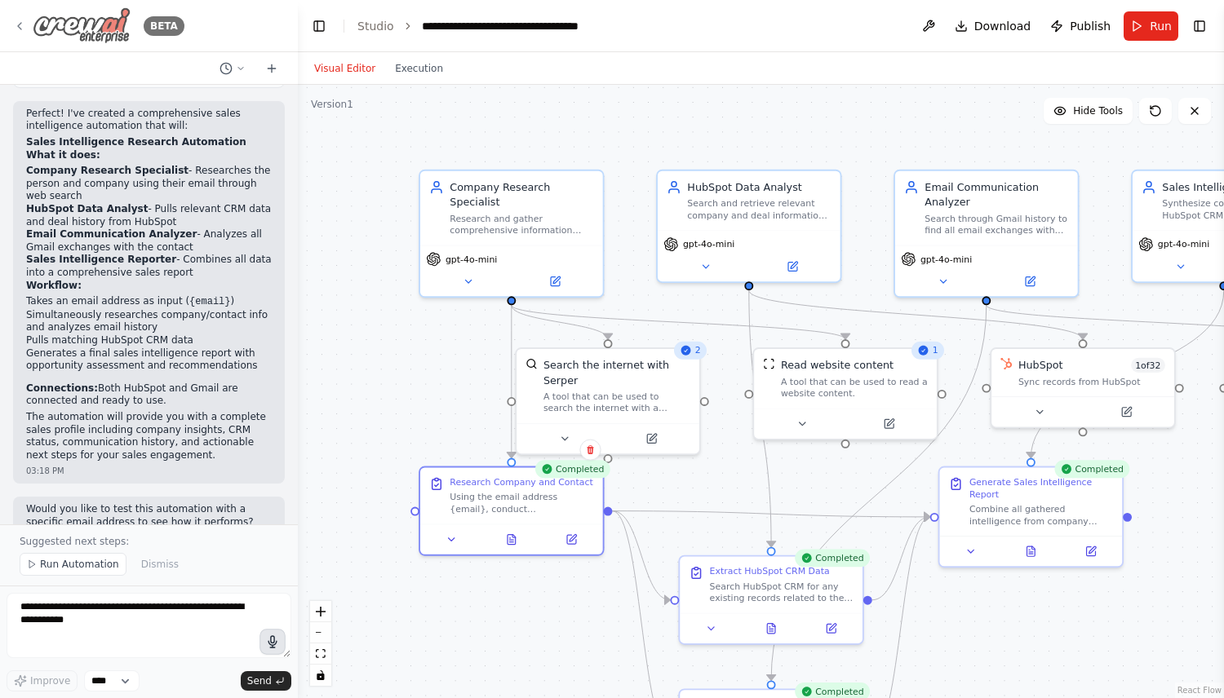
click at [20, 23] on icon at bounding box center [19, 26] width 3 height 7
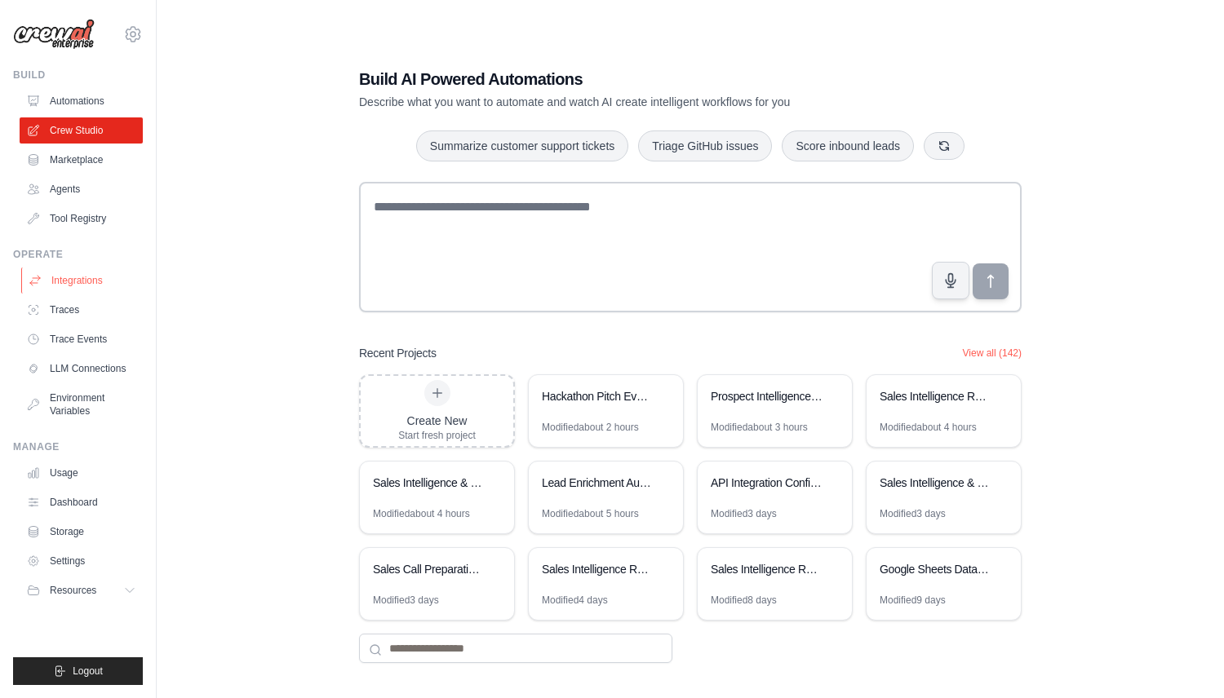
click at [100, 282] on link "Integrations" at bounding box center [82, 281] width 123 height 26
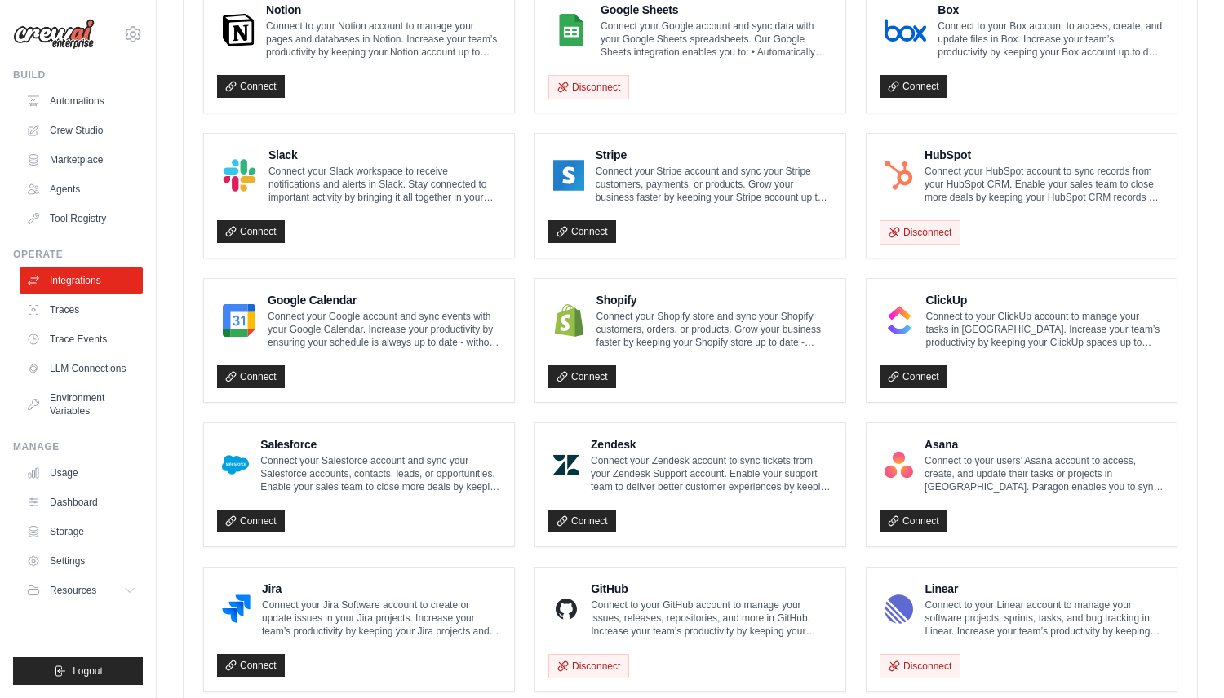
scroll to position [486, 0]
